Goal: Transaction & Acquisition: Book appointment/travel/reservation

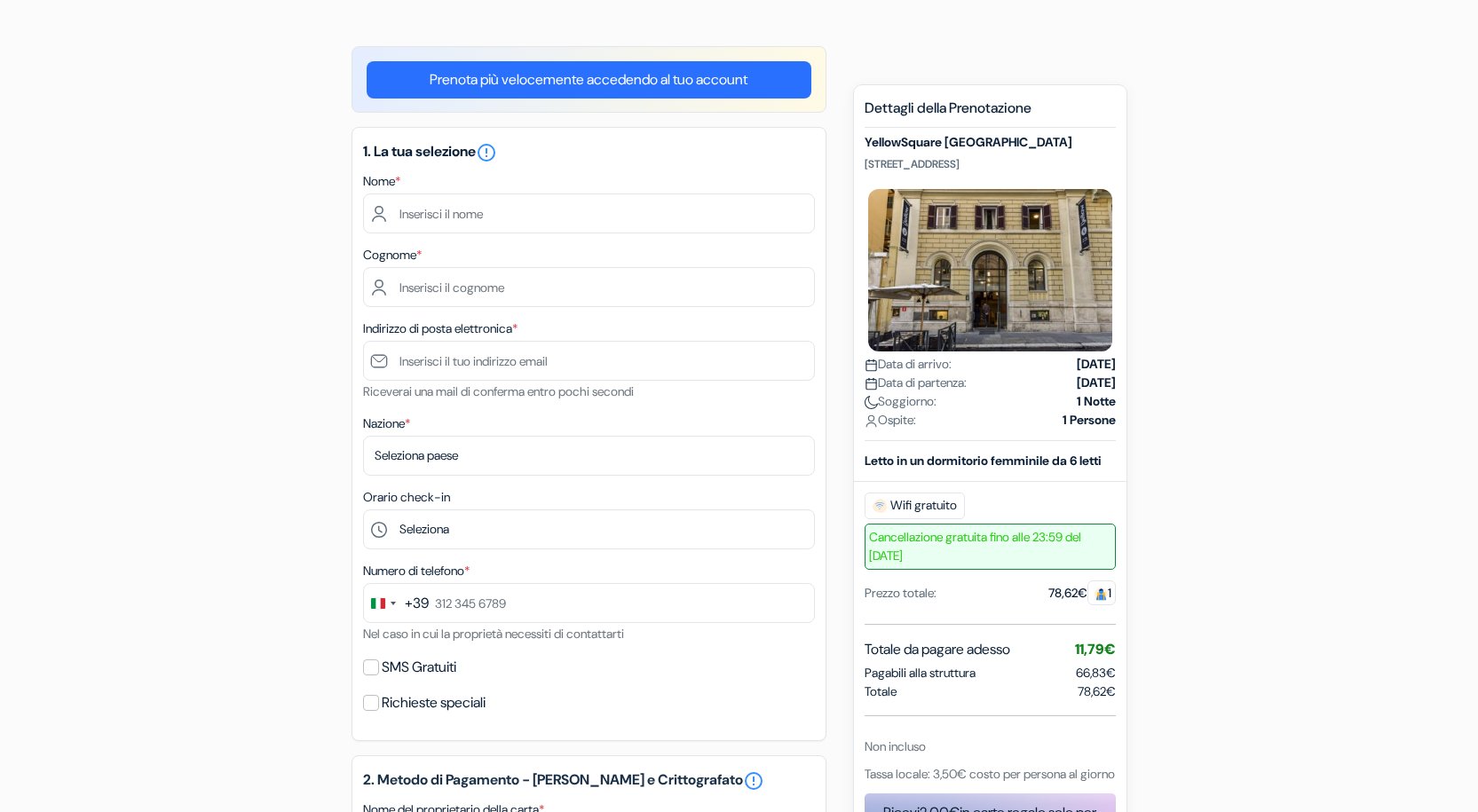
scroll to position [177, 0]
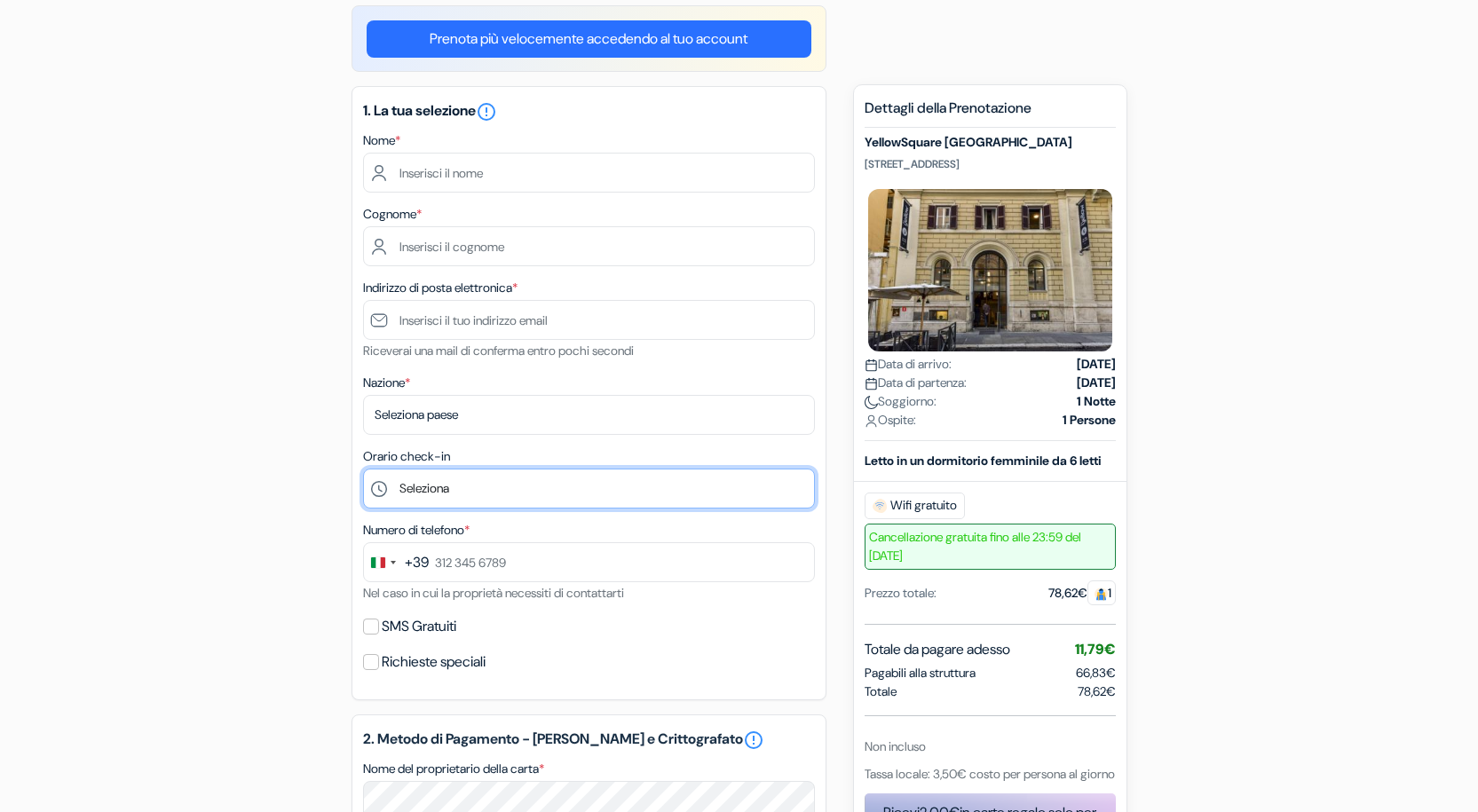
click at [444, 490] on select "Seleziona 1:00 2:00 3:00 4:00 5:00 6:00 7:00 8:00 9:00 10:00 11:00 12:00 13:00 …" at bounding box center [589, 489] width 452 height 40
click at [167, 499] on div "add_box YellowSquare [GEOGRAPHIC_DATA] [STREET_ADDRESS] Dettagli della Struttur…" at bounding box center [739, 732] width 1172 height 1453
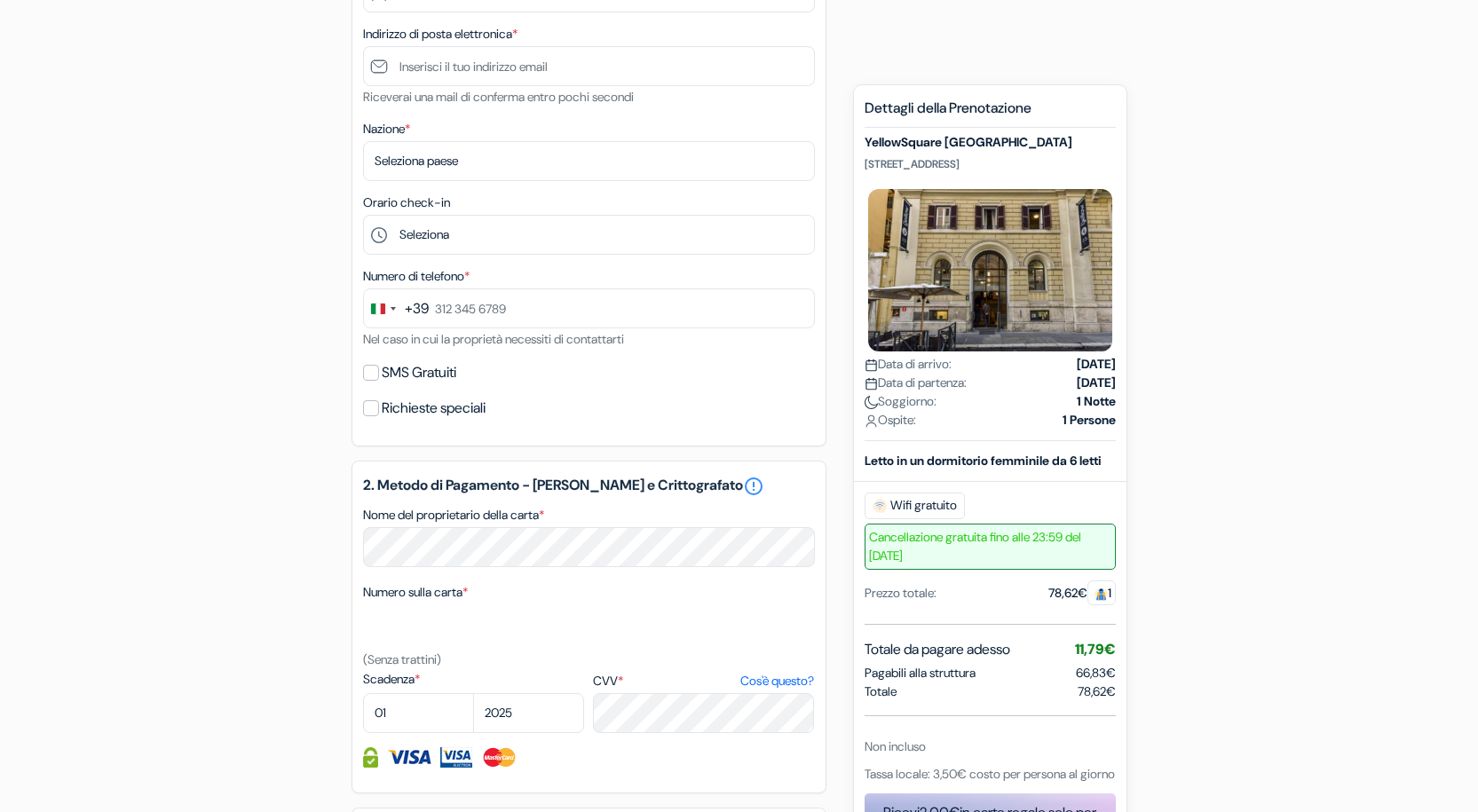
scroll to position [533, 0]
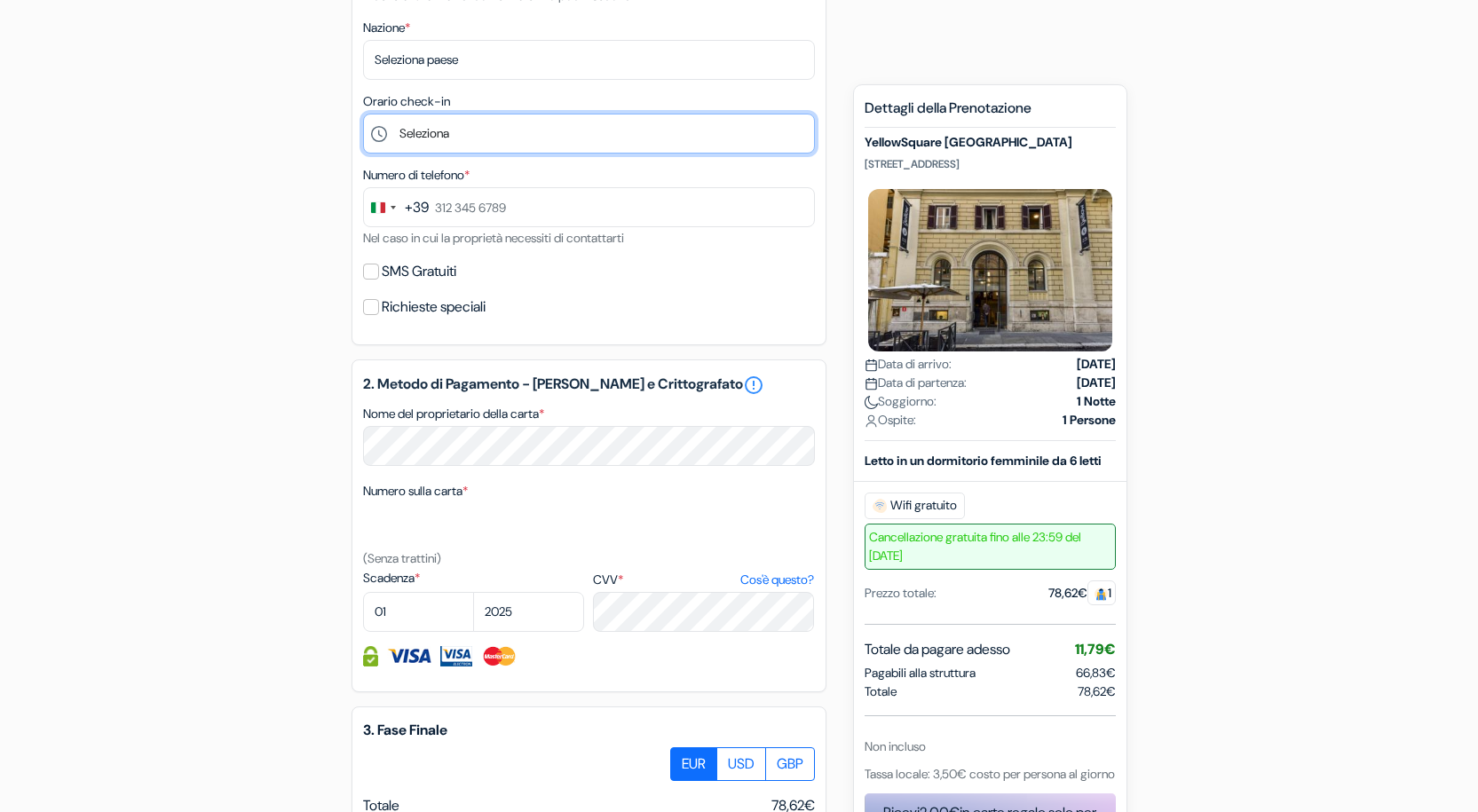
click at [488, 150] on select "Seleziona 1:00 2:00 3:00 4:00 5:00 6:00 7:00 8:00 9:00 10:00 11:00 12:00 13:00 …" at bounding box center [589, 133] width 452 height 40
drag, startPoint x: 87, startPoint y: 312, endPoint x: 87, endPoint y: 323, distance: 11.0
click at [87, 323] on form "Check-out add_box YellowSquare [GEOGRAPHIC_DATA] [STREET_ADDRESS] Dettagli dell…" at bounding box center [739, 307] width 1478 height 1503
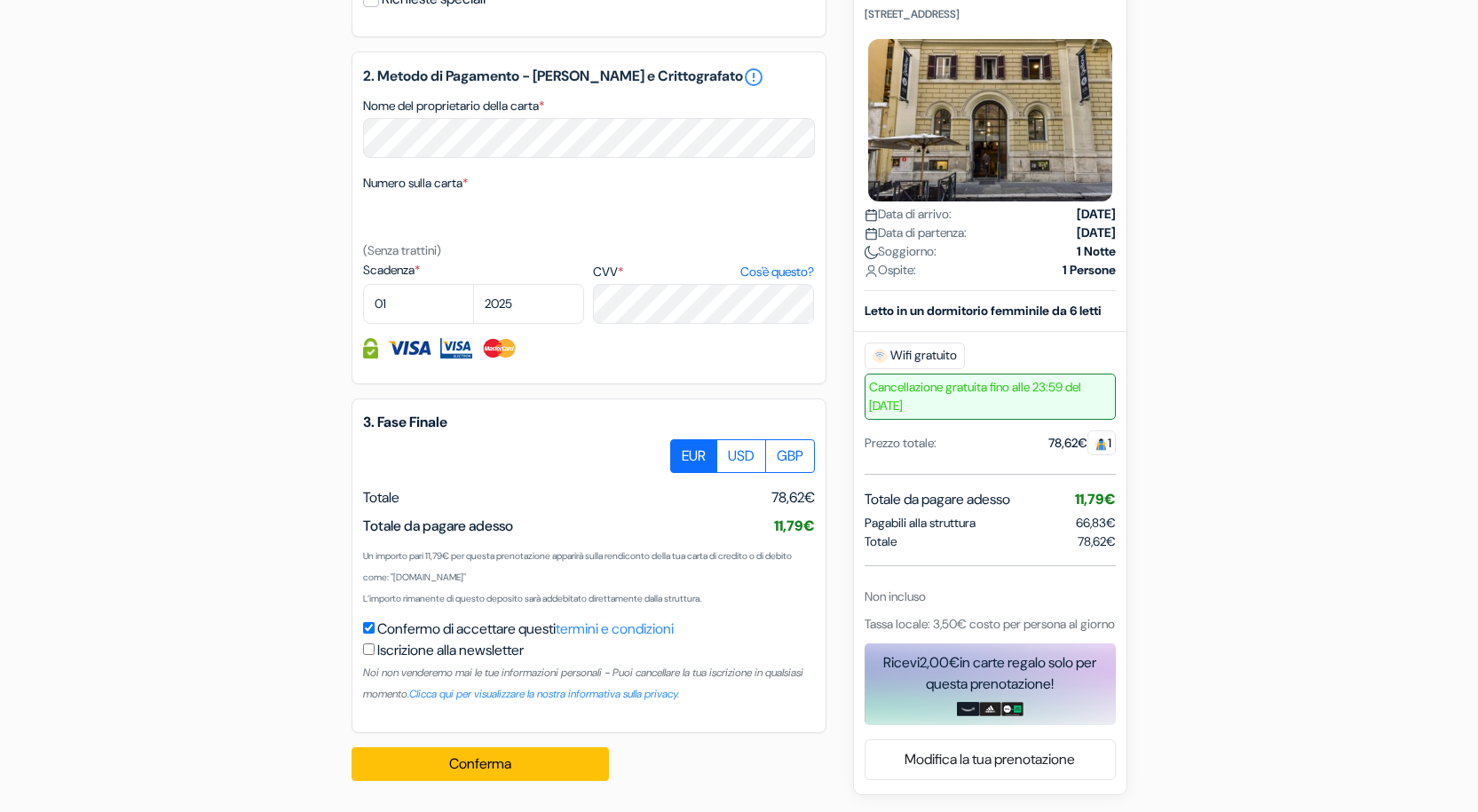
scroll to position [841, 0]
drag, startPoint x: 1082, startPoint y: 501, endPoint x: 1137, endPoint y: 502, distance: 55.0
click at [1137, 502] on div "add_box YellowSquare [GEOGRAPHIC_DATA] [STREET_ADDRESS] Dettagli della Struttur…" at bounding box center [739, 67] width 1172 height 1453
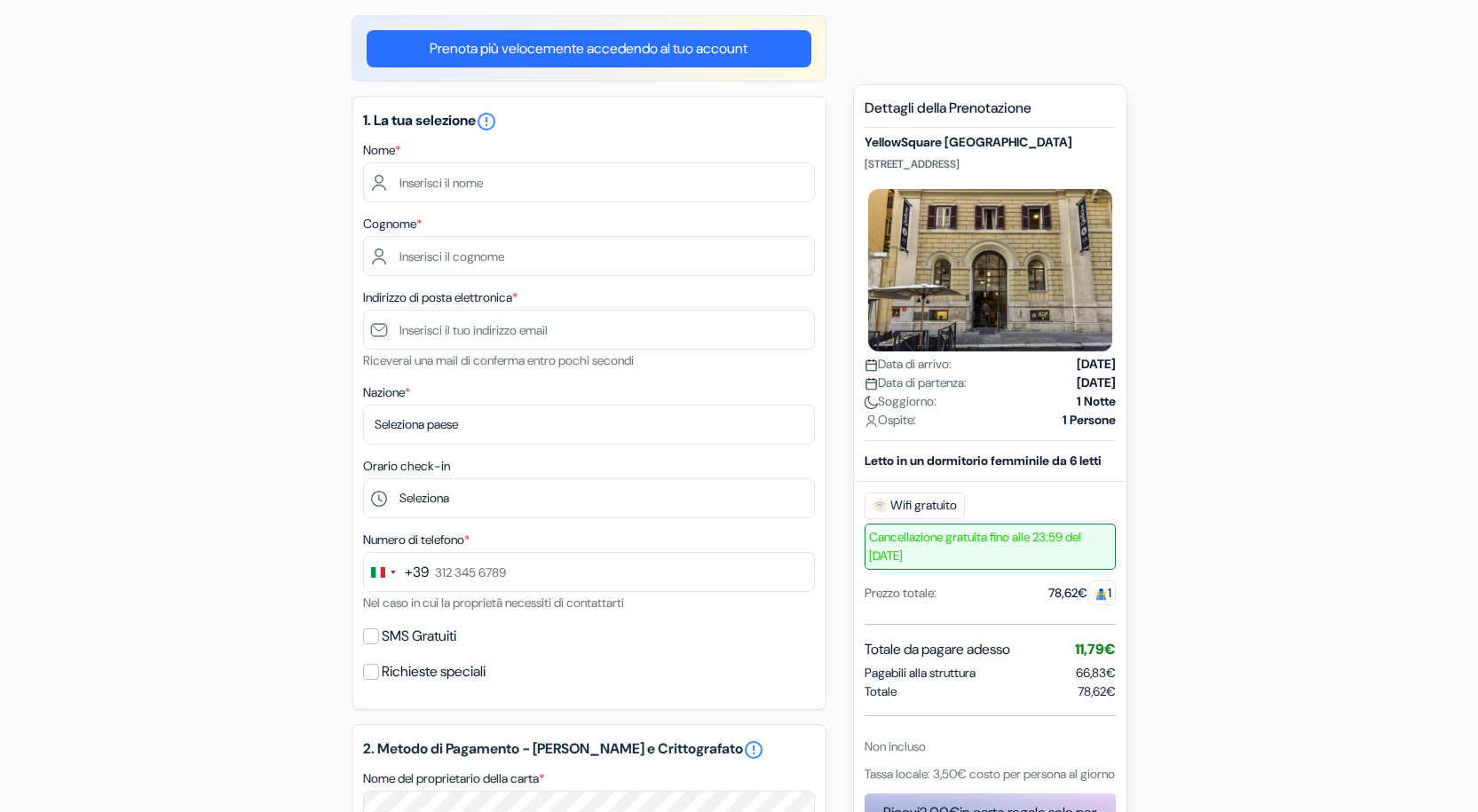
scroll to position [0, 0]
